Goal: Task Accomplishment & Management: Use online tool/utility

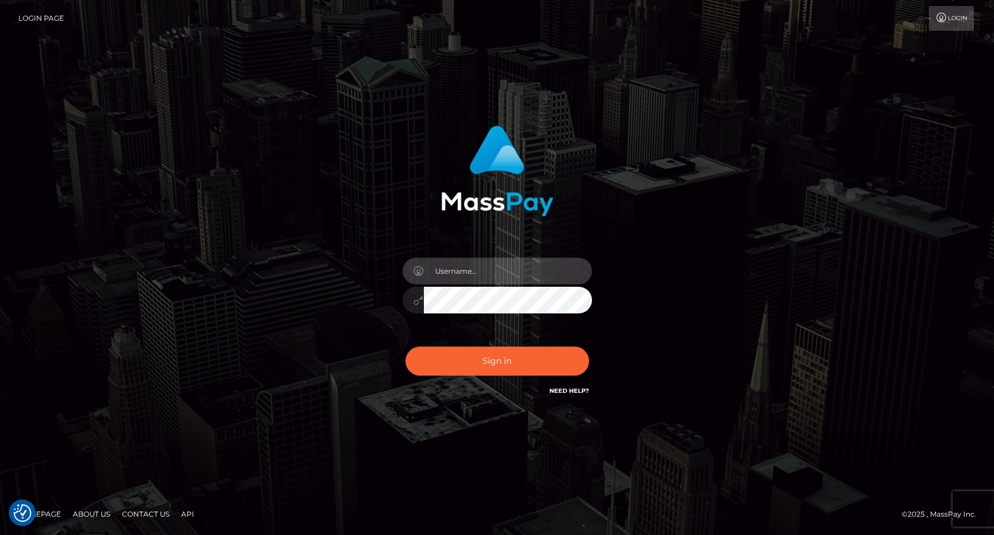
type input "frank.minyon@cforth.com2"
click at [517, 362] on button "Sign in" at bounding box center [498, 360] width 184 height 29
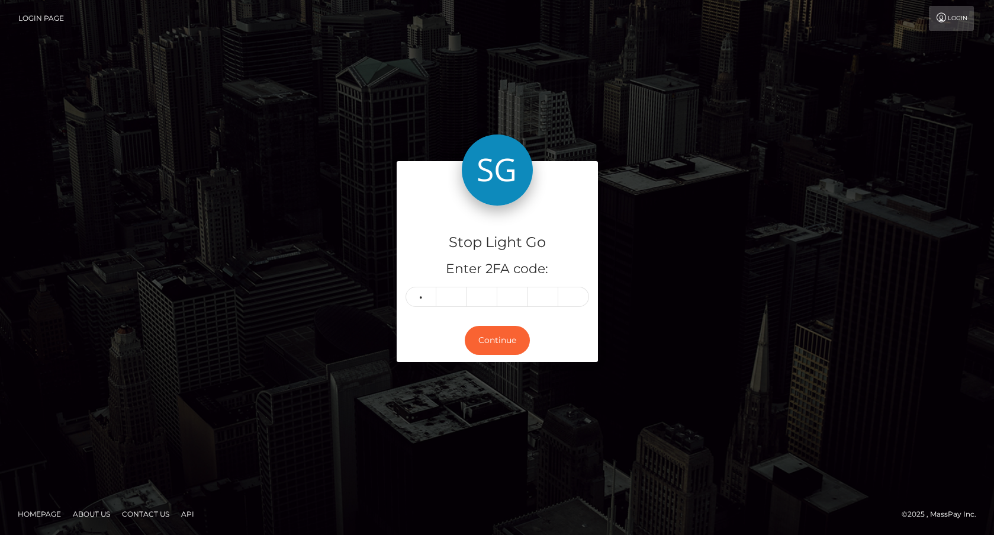
type input "3"
type input "5"
type input "6"
type input "7"
type input "1"
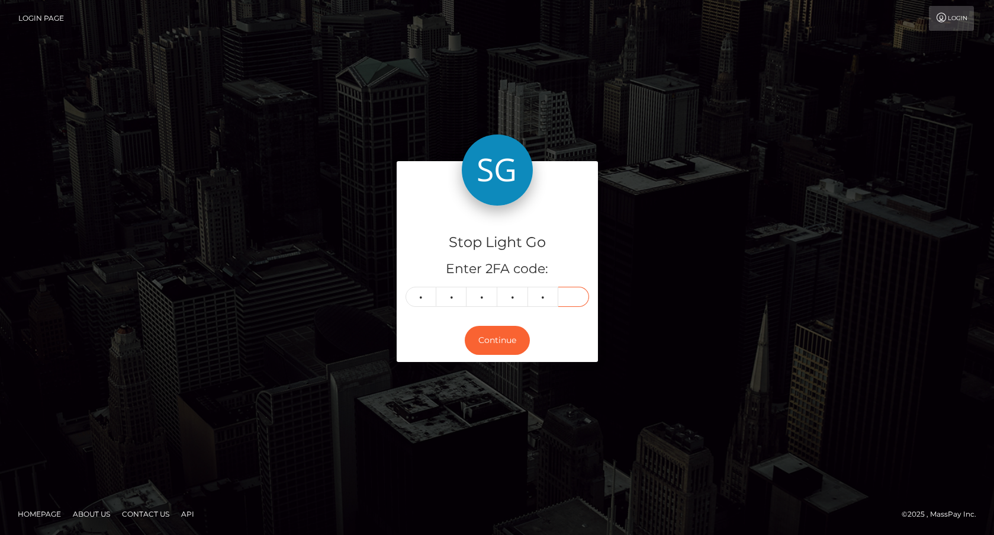
type input "5"
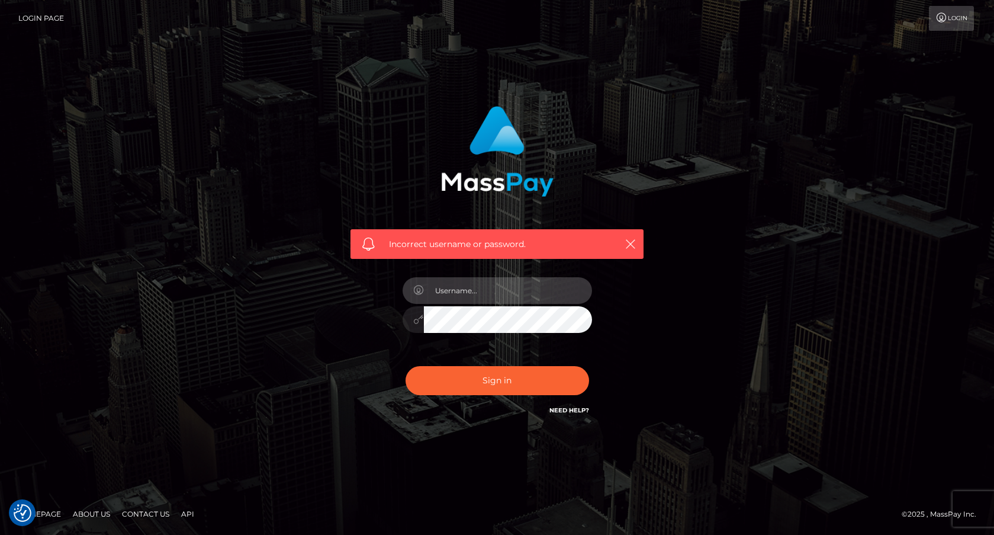
type input "frank.minyon@cforth.com2"
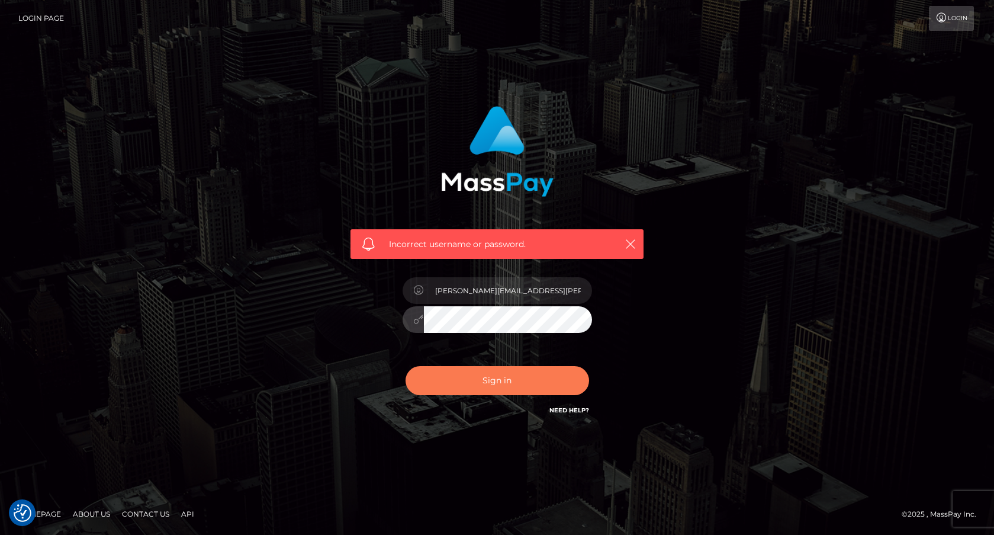
click at [493, 386] on button "Sign in" at bounding box center [498, 380] width 184 height 29
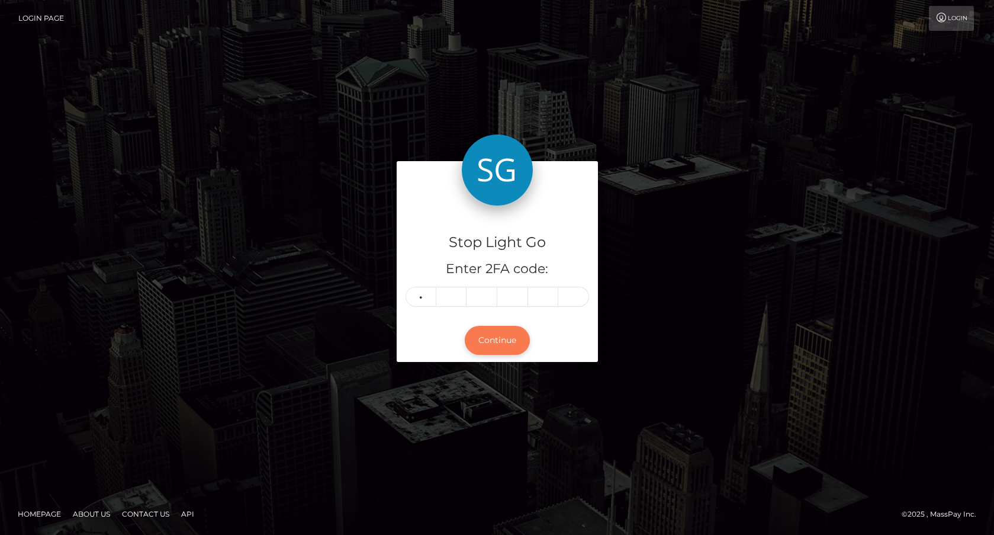
type input "1"
type input "8"
type input "9"
type input "5"
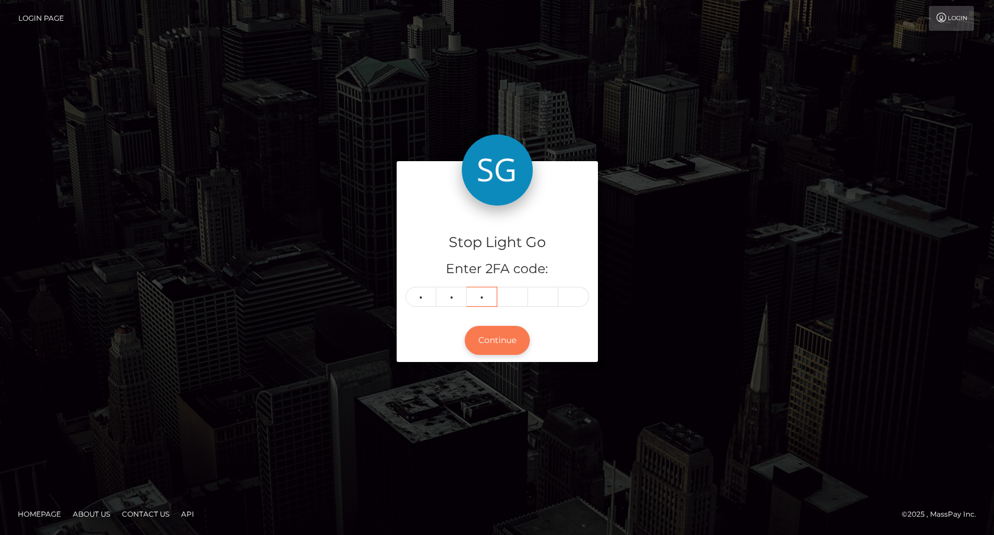
type input "4"
type input "3"
type input "4"
click at [497, 340] on button "Continue" at bounding box center [497, 340] width 65 height 29
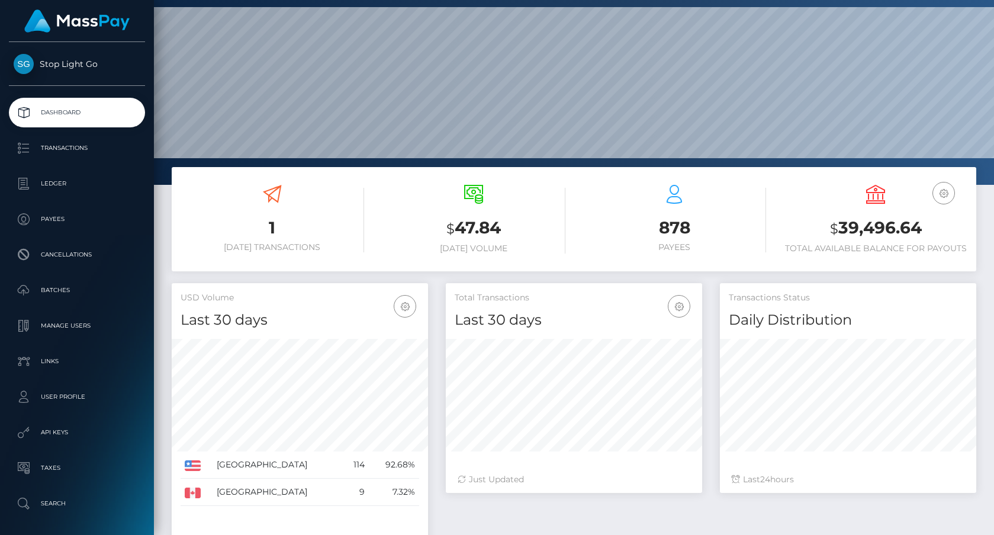
scroll to position [42, 0]
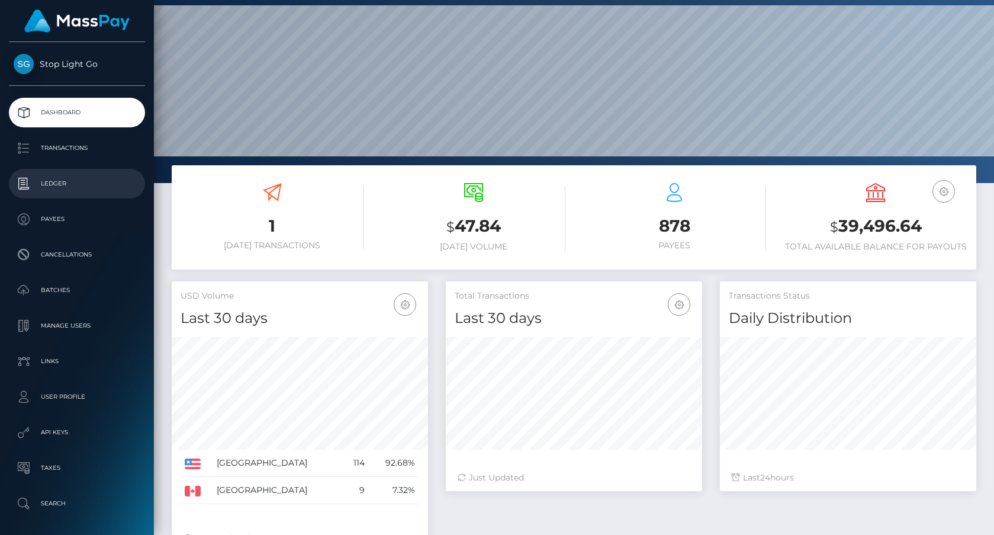
click at [62, 188] on p "Ledger" at bounding box center [77, 184] width 127 height 18
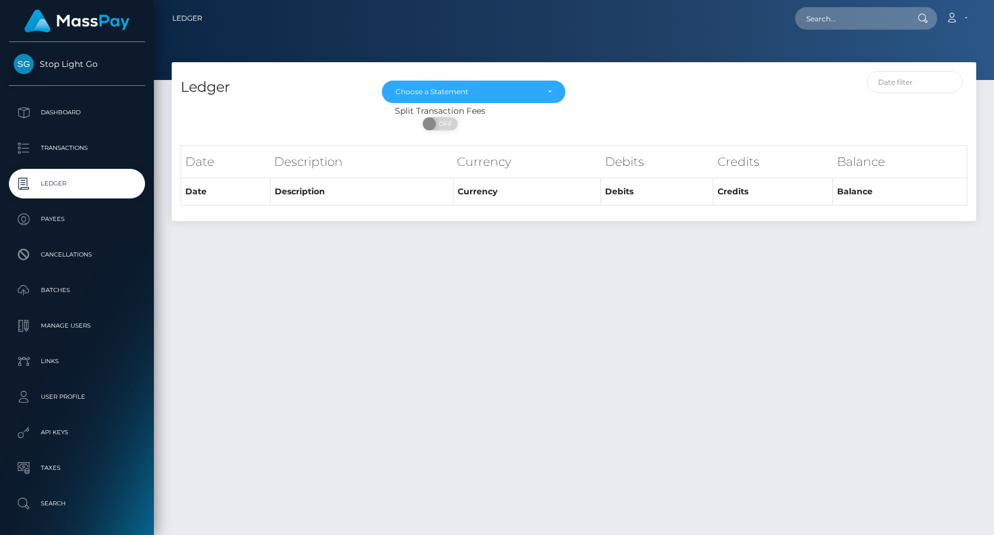
drag, startPoint x: 78, startPoint y: 150, endPoint x: 113, endPoint y: 171, distance: 41.4
click at [78, 150] on p "Transactions" at bounding box center [77, 148] width 127 height 18
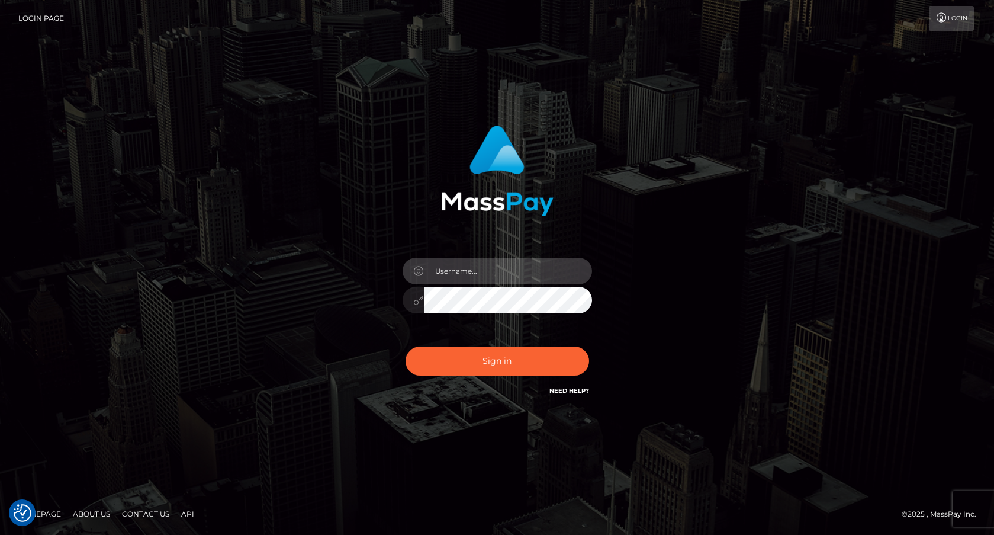
type input "[PERSON_NAME][EMAIL_ADDRESS][PERSON_NAME]"
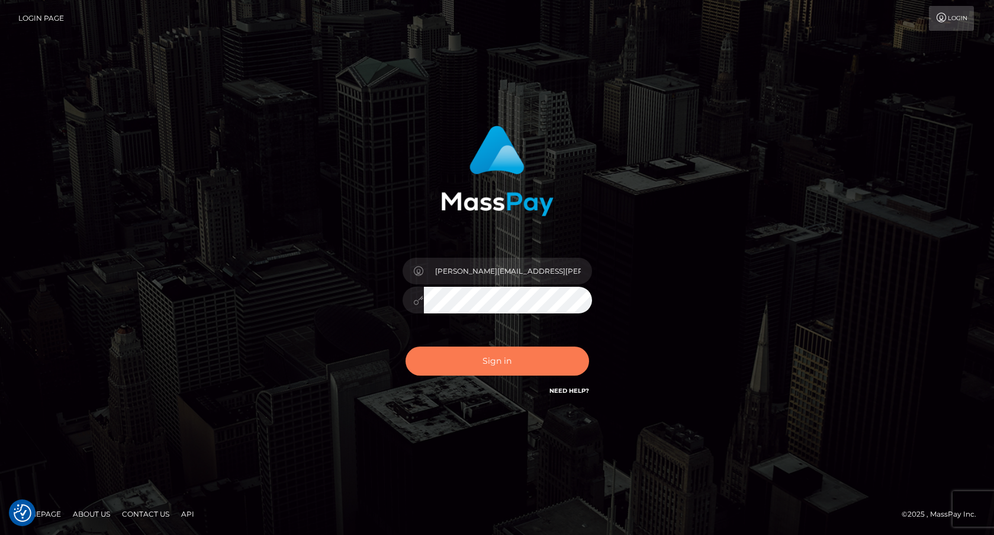
click at [515, 355] on button "Sign in" at bounding box center [498, 360] width 184 height 29
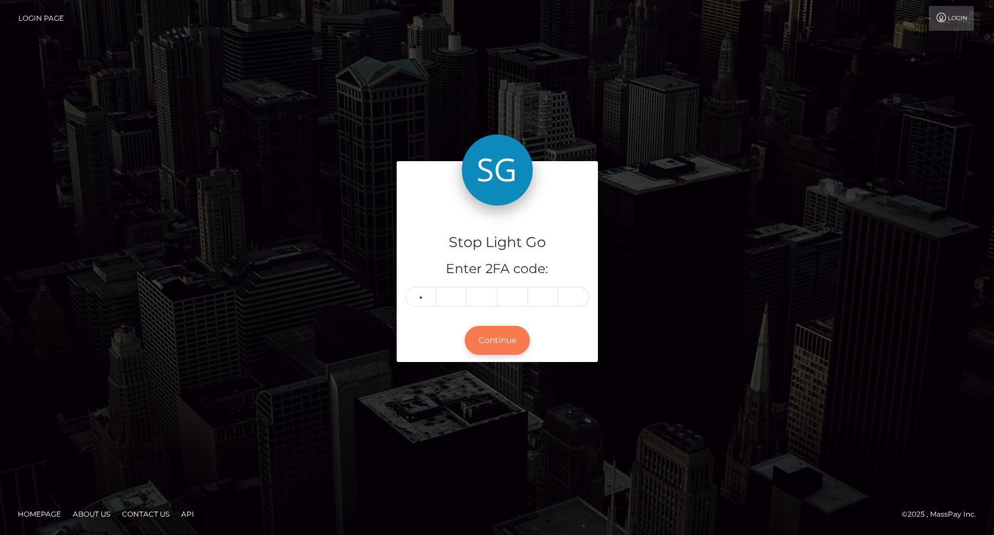
type input "9"
type input "5"
type input "4"
type input "3"
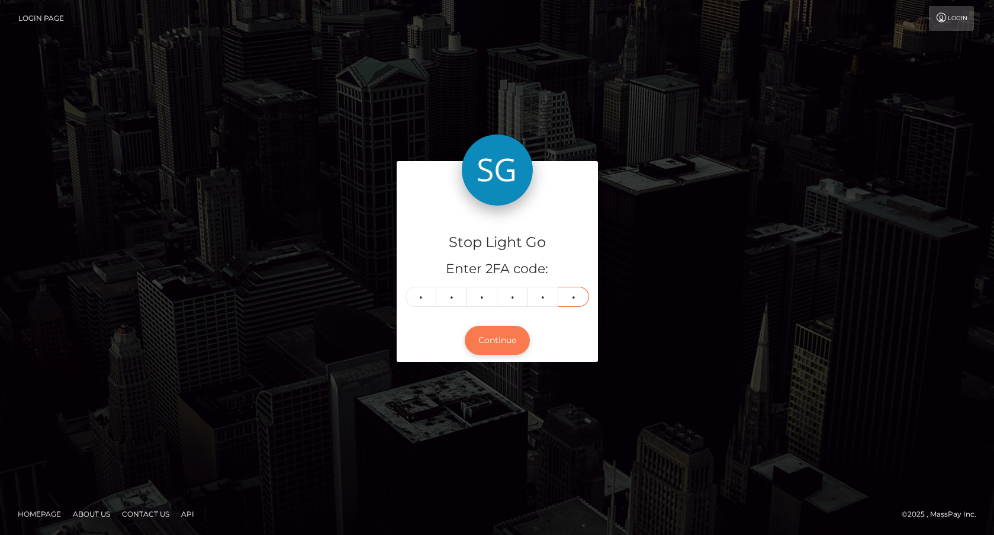
type input "4"
click at [497, 342] on button "Continue" at bounding box center [497, 340] width 65 height 29
type input "1"
type input "4"
type input "7"
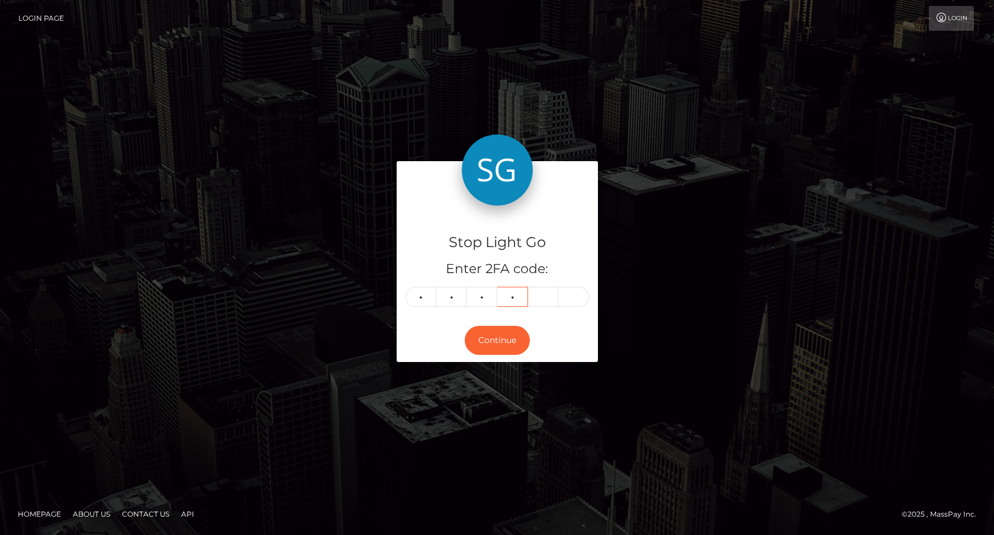
type input "1"
type input "0"
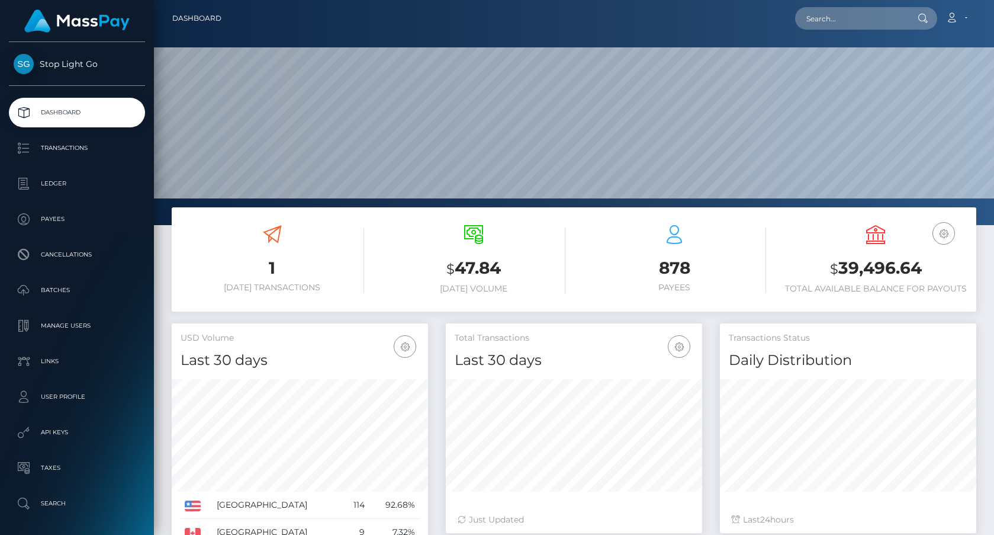
scroll to position [209, 256]
click at [72, 147] on p "Transactions" at bounding box center [77, 148] width 127 height 18
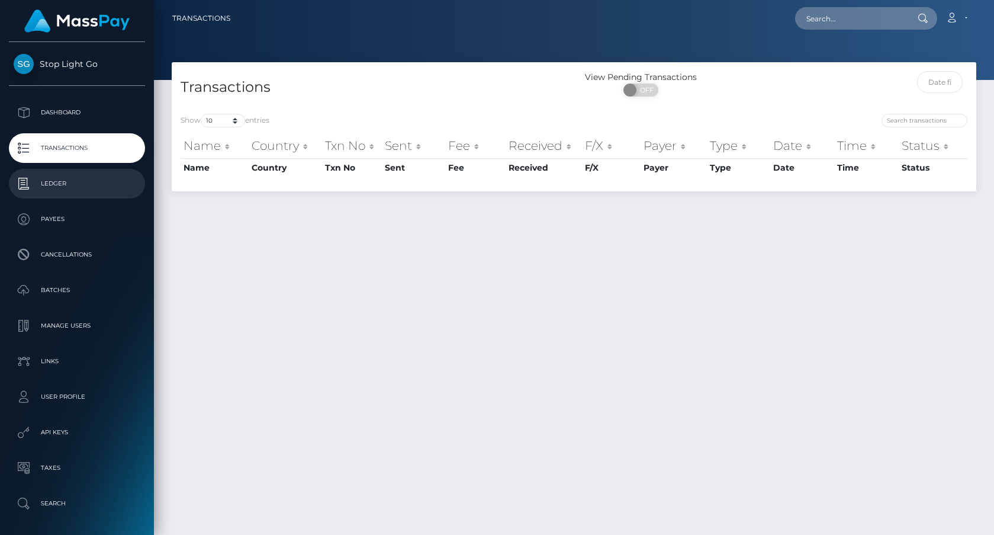
click at [55, 187] on p "Ledger" at bounding box center [77, 184] width 127 height 18
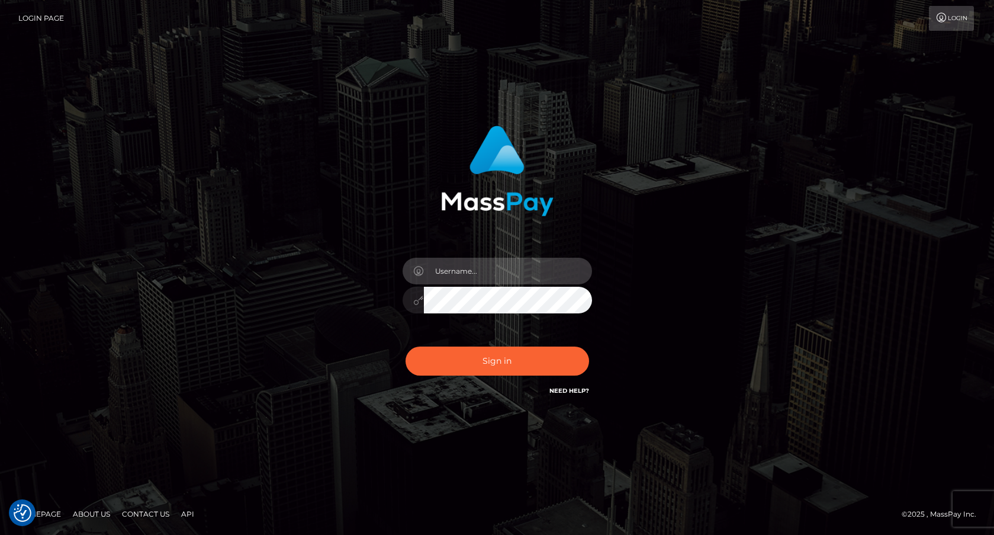
type input "frank.minyon@cforth.com2"
click at [521, 359] on button "Sign in" at bounding box center [498, 360] width 184 height 29
type input "3"
type input "frank.minyon@cforth.com2"
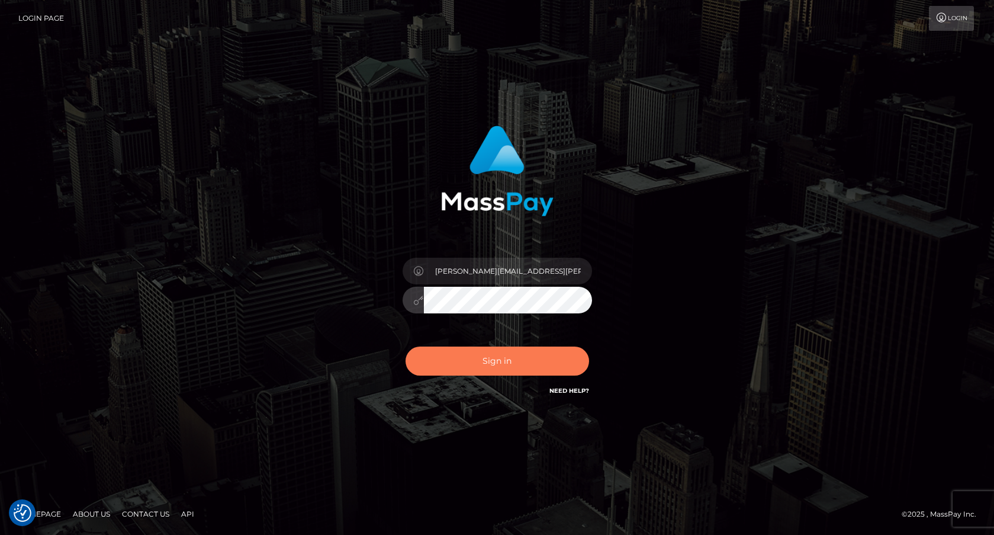
click at [521, 366] on button "Sign in" at bounding box center [498, 360] width 184 height 29
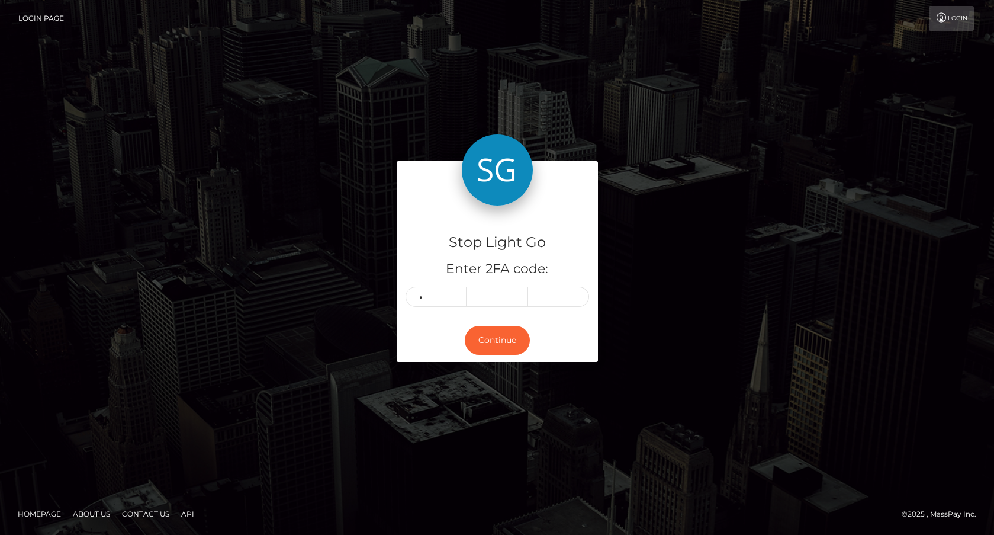
type input "3"
type input "9"
type input "3"
type input "2"
type input "4"
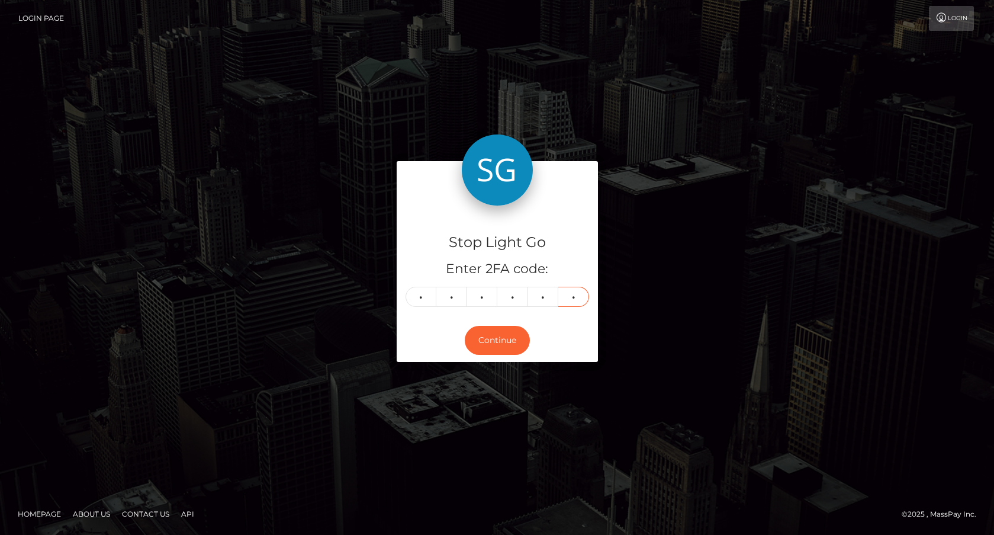
type input "1"
click at [497, 342] on button "Continue" at bounding box center [497, 340] width 65 height 29
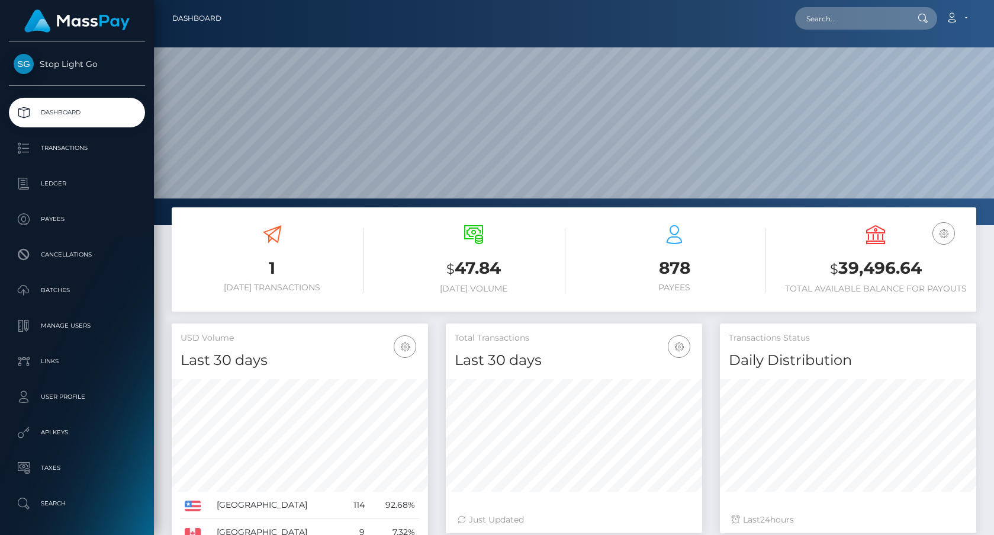
scroll to position [209, 256]
click at [830, 14] on input "text" at bounding box center [850, 18] width 111 height 23
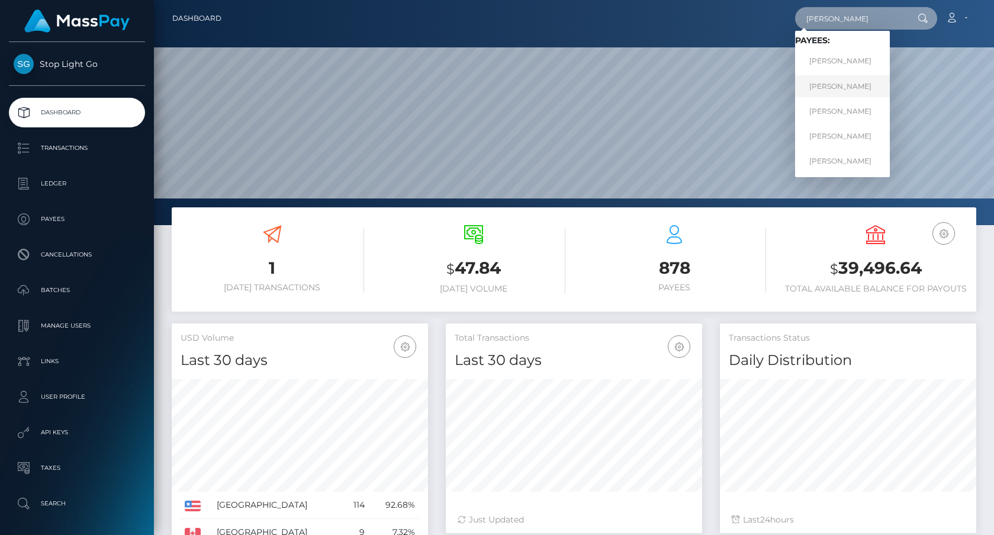
type input "frank"
click at [834, 86] on link "Frank Minyon" at bounding box center [842, 86] width 95 height 22
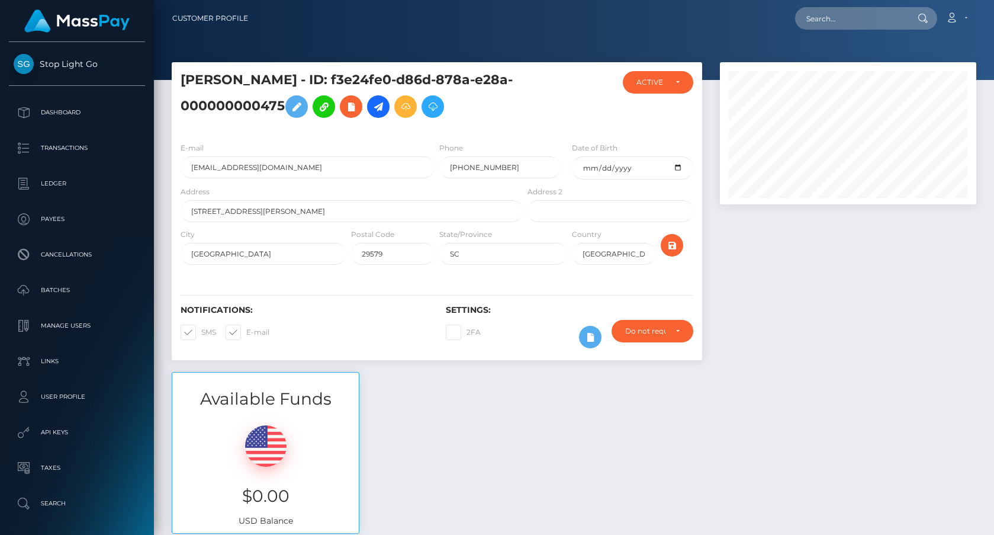
scroll to position [142, 256]
click at [380, 109] on icon at bounding box center [378, 106] width 14 height 15
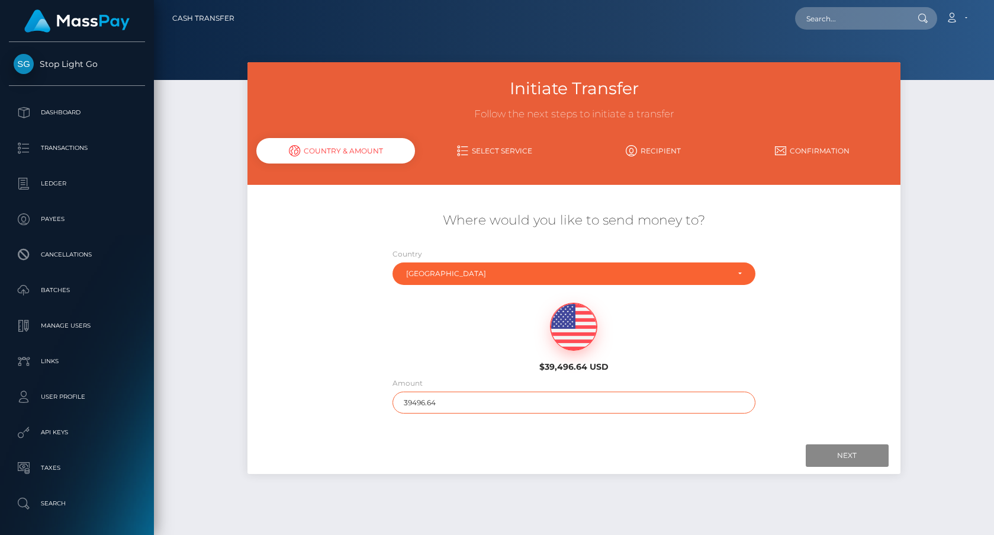
click at [445, 404] on input "39496.64" at bounding box center [574, 402] width 363 height 22
click at [446, 403] on input "39496.64" at bounding box center [574, 402] width 363 height 22
click at [447, 403] on input "39496.64" at bounding box center [574, 402] width 363 height 22
type input "10"
click at [830, 451] on input "Next" at bounding box center [847, 455] width 83 height 23
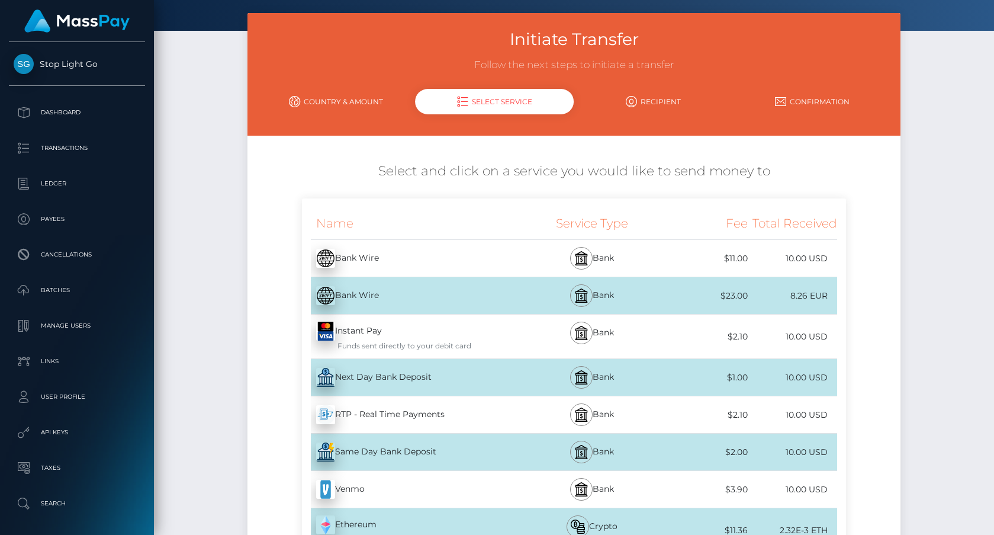
scroll to position [55, 0]
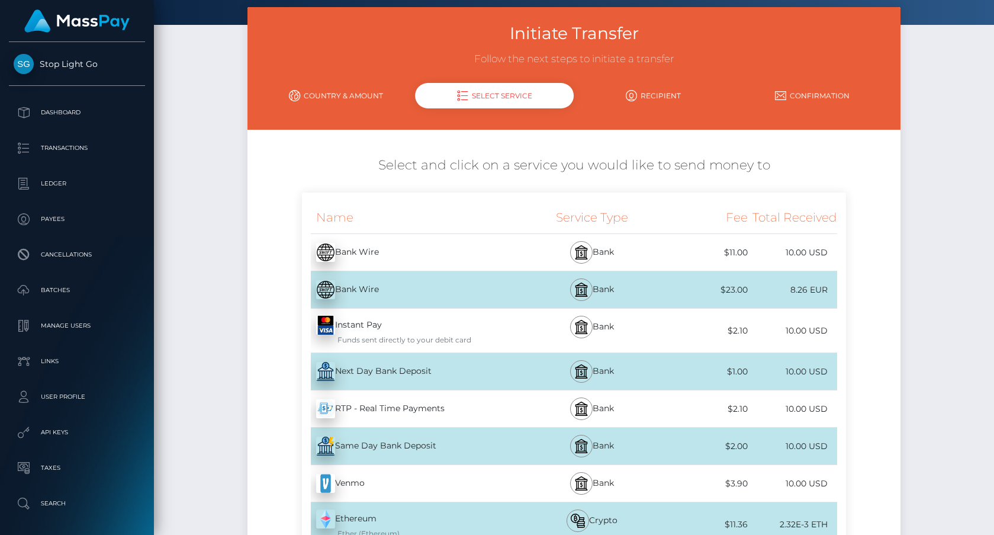
click at [489, 368] on div "Next Day Bank Deposit - USD" at bounding box center [413, 371] width 223 height 33
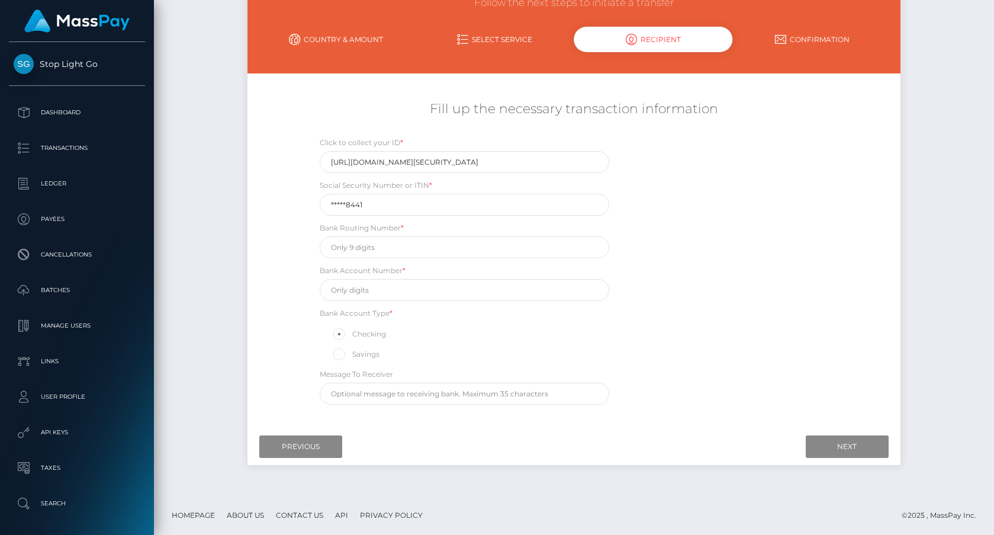
scroll to position [111, 0]
click at [323, 436] on input "Previous" at bounding box center [300, 447] width 83 height 23
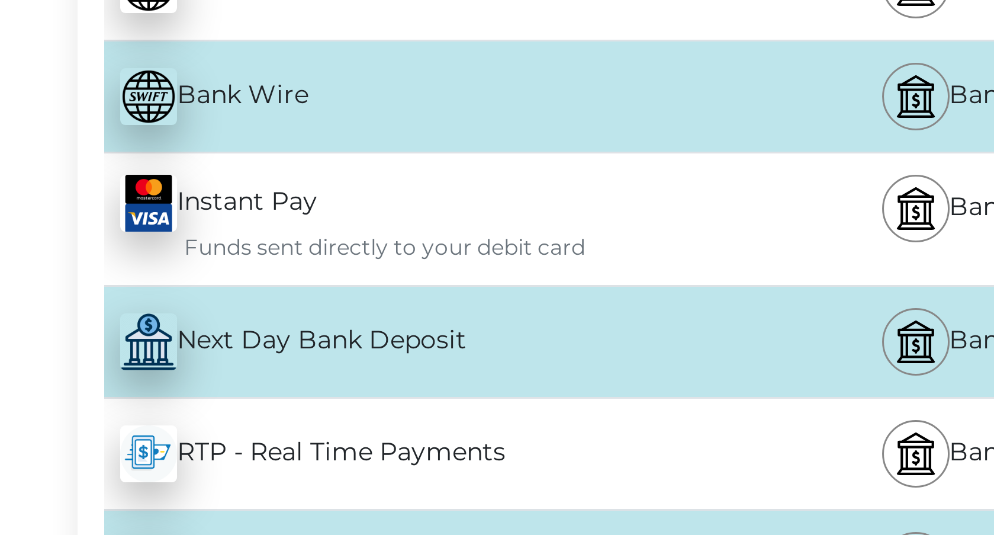
scroll to position [102, 0]
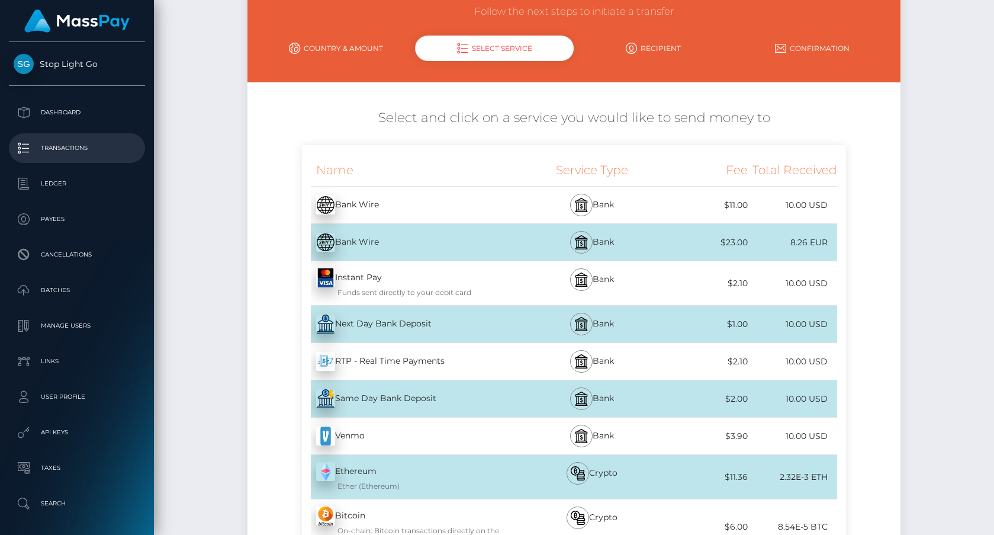
click at [65, 147] on p "Transactions" at bounding box center [77, 148] width 127 height 18
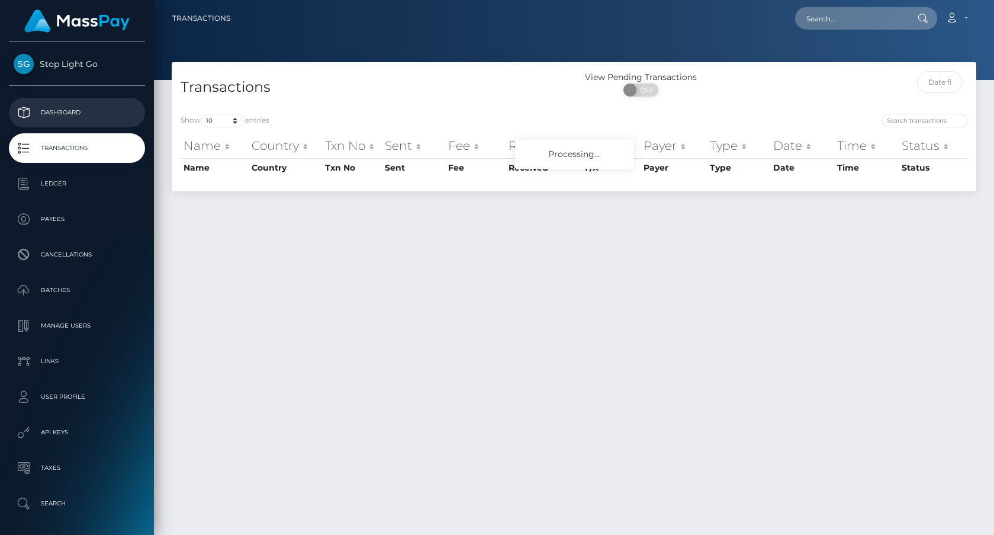
click at [59, 110] on p "Dashboard" at bounding box center [77, 113] width 127 height 18
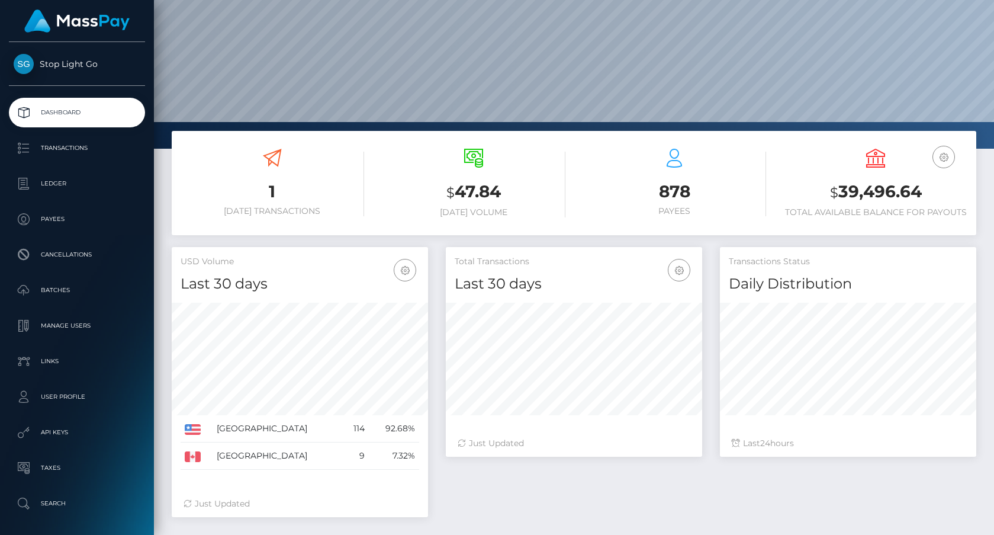
scroll to position [131, 0]
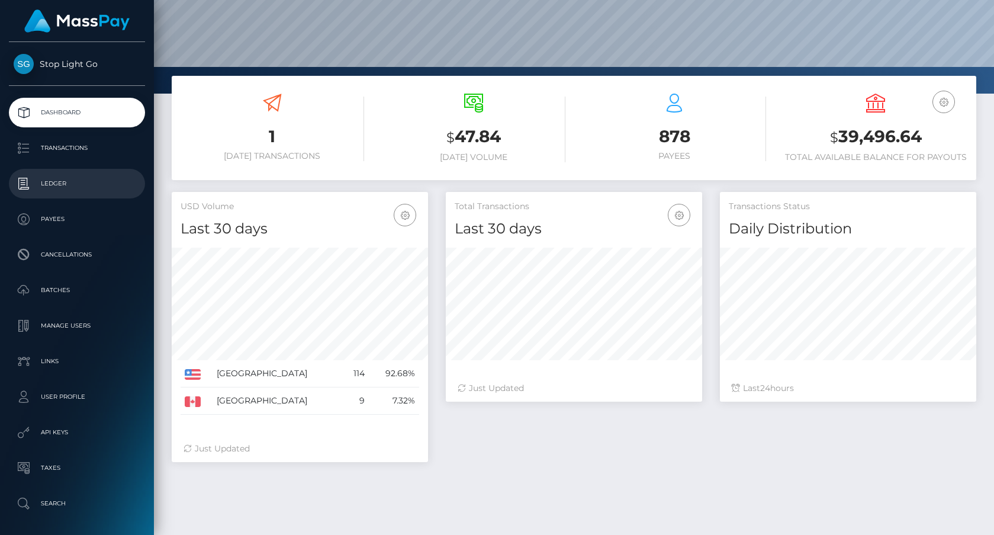
click at [57, 181] on p "Ledger" at bounding box center [77, 184] width 127 height 18
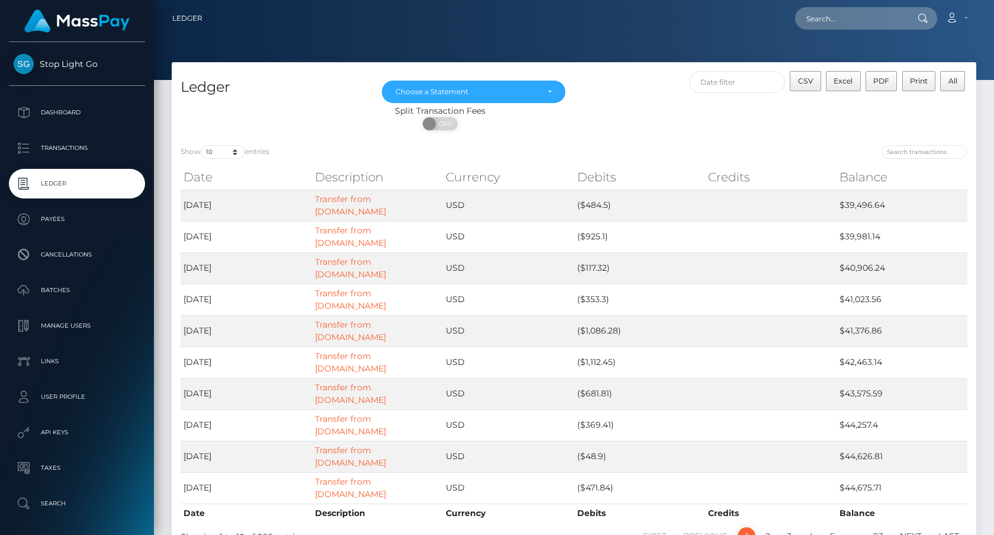
click at [731, 182] on th "Credits" at bounding box center [770, 177] width 131 height 24
click at [375, 319] on link "Transfer from [DOMAIN_NAME]" at bounding box center [350, 330] width 71 height 23
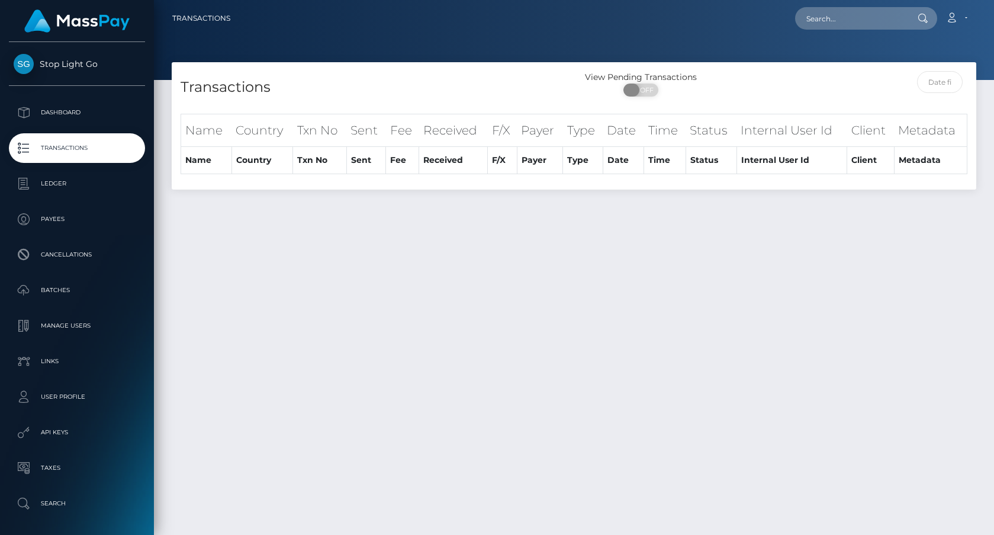
click at [633, 92] on span at bounding box center [632, 90] width 16 height 13
click at [630, 91] on span at bounding box center [632, 90] width 16 height 13
checkbox input "true"
click at [82, 256] on p "Cancellations" at bounding box center [77, 255] width 127 height 18
